Goal: Information Seeking & Learning: Learn about a topic

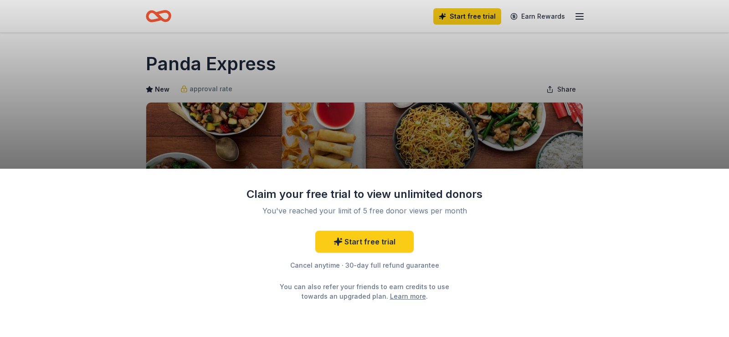
click at [24, 100] on div "Claim your free trial to view unlimited donors You've reached your limit of 5 f…" at bounding box center [364, 168] width 729 height 337
click at [694, 93] on div "Claim your free trial to view unlimited donors You've reached your limit of 5 f…" at bounding box center [364, 168] width 729 height 337
click at [698, 203] on div "Claim your free trial to view unlimited donors You've reached your limit of 5 f…" at bounding box center [364, 253] width 729 height 169
drag, startPoint x: 682, startPoint y: 232, endPoint x: 614, endPoint y: 259, distance: 73.0
click at [674, 238] on div "Claim your free trial to view unlimited donors You've reached your limit of 5 f…" at bounding box center [364, 253] width 729 height 169
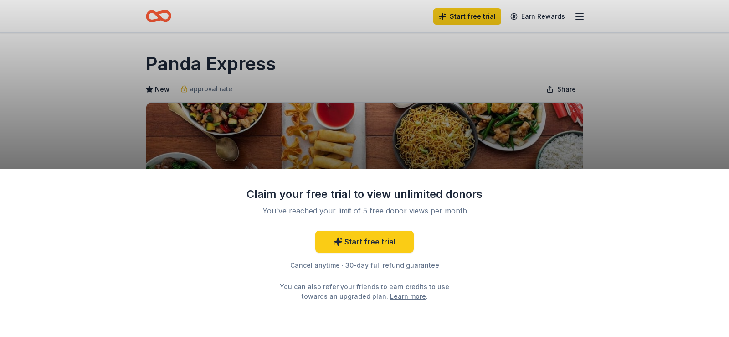
drag, startPoint x: 537, startPoint y: 283, endPoint x: 217, endPoint y: 125, distance: 356.6
click at [520, 281] on div "Claim your free trial to view unlimited donors You've reached your limit of 5 f…" at bounding box center [364, 253] width 729 height 169
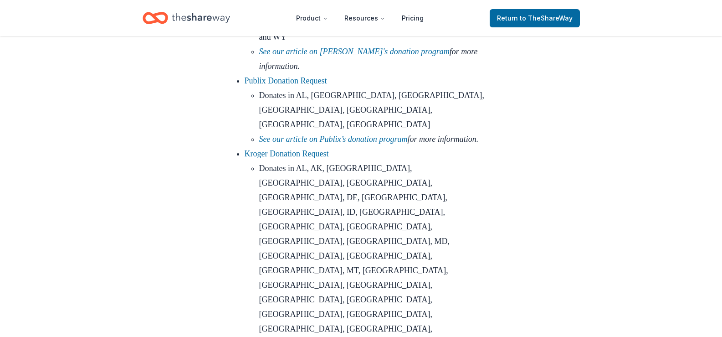
scroll to position [1093, 0]
